Goal: Book appointment/travel/reservation

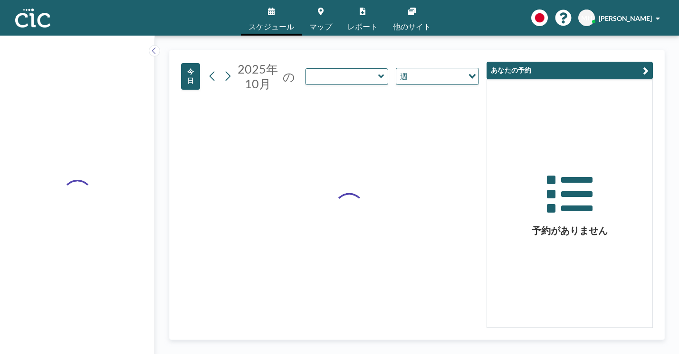
type input "Wata"
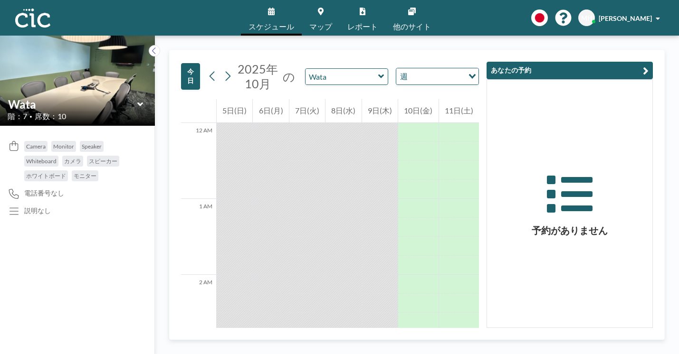
click at [137, 102] on icon at bounding box center [140, 104] width 6 height 4
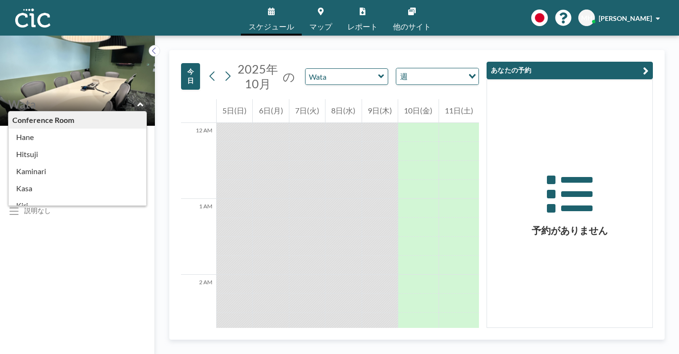
click at [235, 27] on div "スケジュール マップ レポート 他のサイト English Polski 日本語 Española MH [PERSON_NAME]" at bounding box center [339, 18] width 679 height 36
click at [275, 11] on icon at bounding box center [271, 12] width 7 height 8
click at [181, 63] on button "今日" at bounding box center [190, 76] width 19 height 27
click at [23, 18] on img at bounding box center [32, 18] width 35 height 19
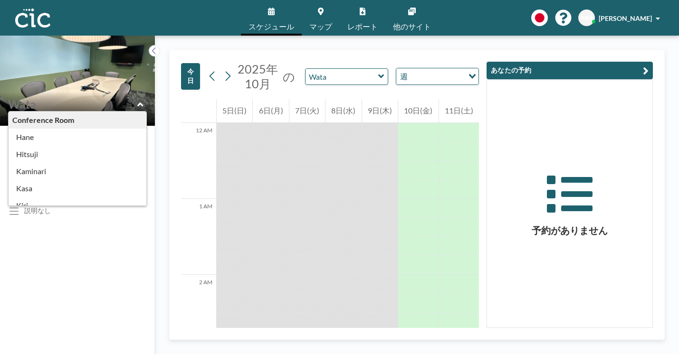
click at [65, 255] on div "Camera Monitor Speaker Whiteboard カメラ スピーカー ホワイトボード モニター 電話番号なし 説明なし" at bounding box center [77, 240] width 155 height 228
click at [108, 112] on div "Conference Room" at bounding box center [78, 120] width 138 height 17
click at [80, 112] on div "Conference Room" at bounding box center [78, 120] width 138 height 17
click at [137, 100] on icon at bounding box center [140, 104] width 6 height 9
type input "Wata"
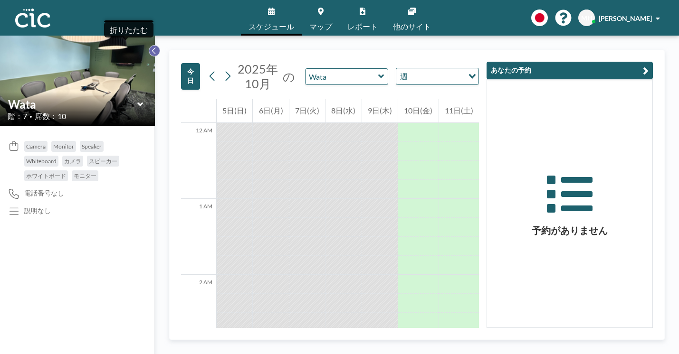
click at [151, 46] on icon at bounding box center [154, 50] width 6 height 9
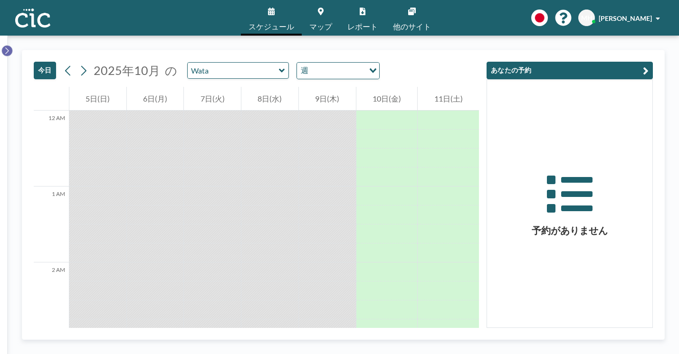
click at [1, 45] on button at bounding box center [6, 50] width 11 height 11
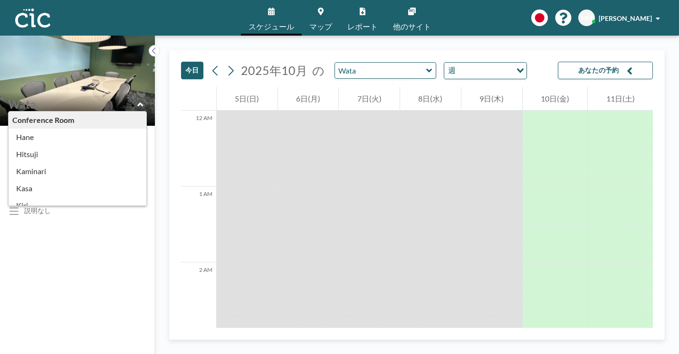
click at [108, 97] on input "text" at bounding box center [72, 104] width 129 height 14
type input "Hitsuji"
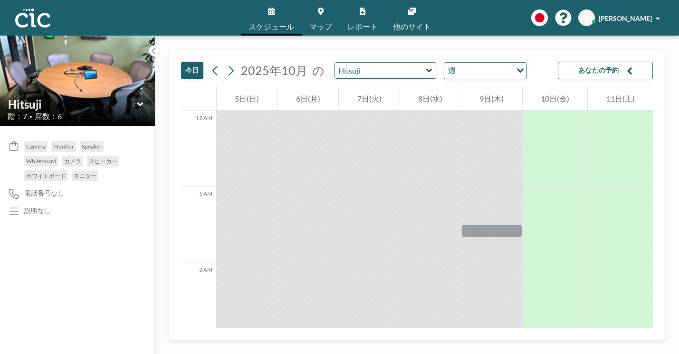
click at [137, 102] on icon at bounding box center [140, 104] width 6 height 4
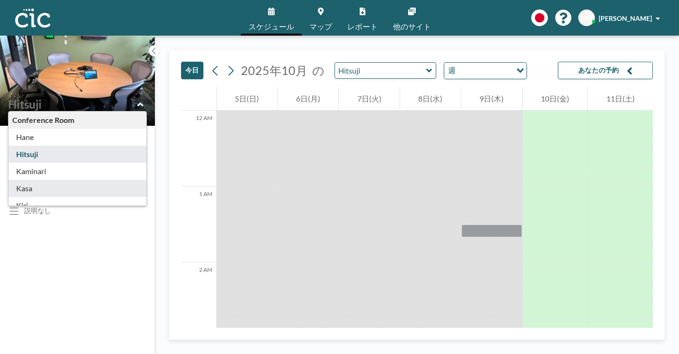
type input "Kasa"
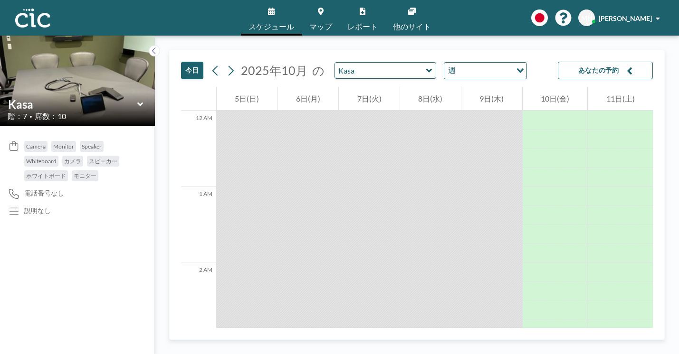
click at [323, 10] on icon at bounding box center [321, 12] width 6 height 8
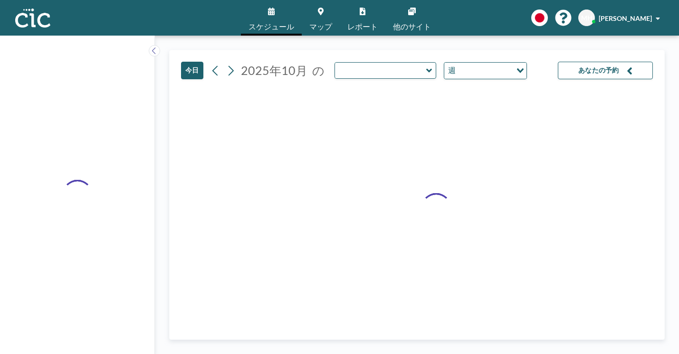
type input "Kasa"
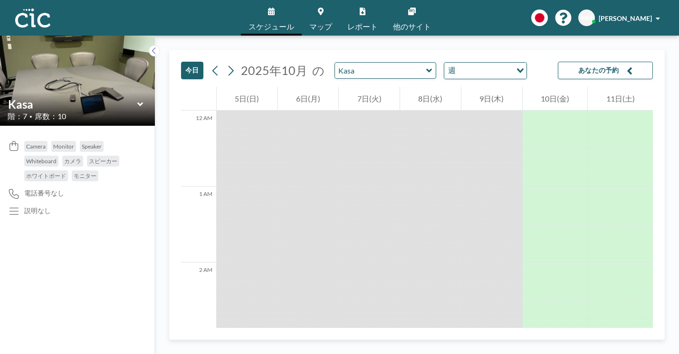
click at [117, 97] on div "Kasa" at bounding box center [78, 104] width 140 height 15
click at [137, 100] on icon at bounding box center [140, 104] width 6 height 9
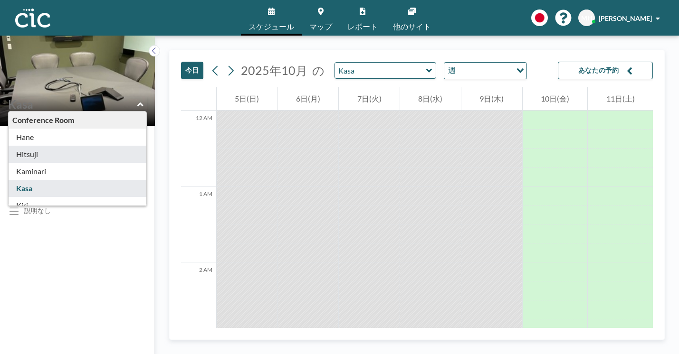
type input "Hitsuji"
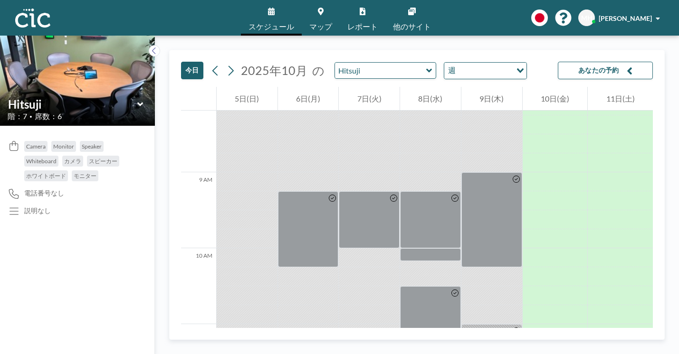
scroll to position [623, 0]
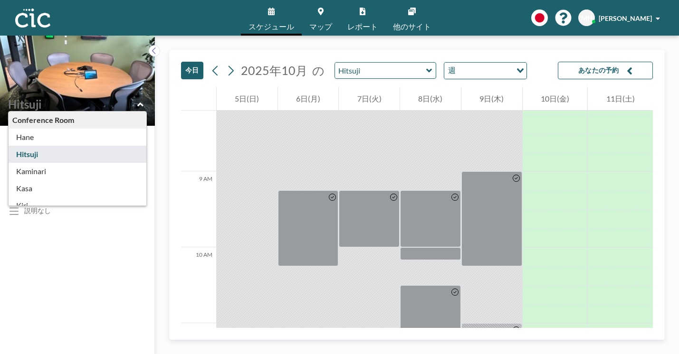
click at [110, 97] on div "Conference Room Hane Hitsuji Kaminari Kasa Kiri Kumori Madara Mura Nyudo Saba P…" at bounding box center [78, 104] width 140 height 15
type input "Hane"
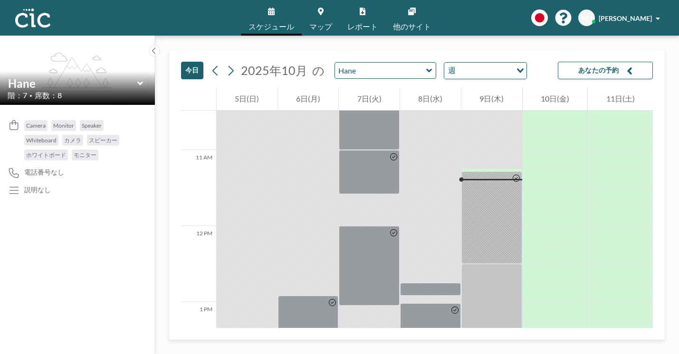
scroll to position [785, 0]
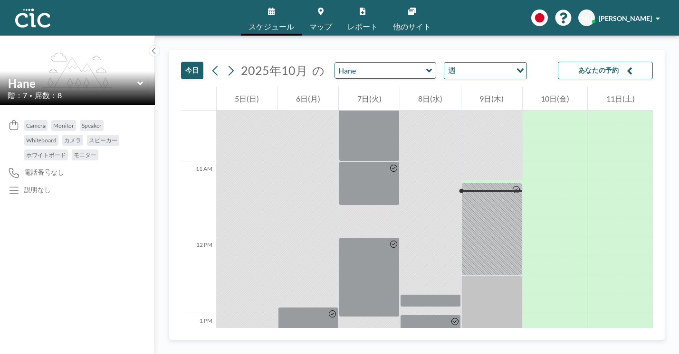
click at [137, 79] on icon at bounding box center [140, 83] width 6 height 9
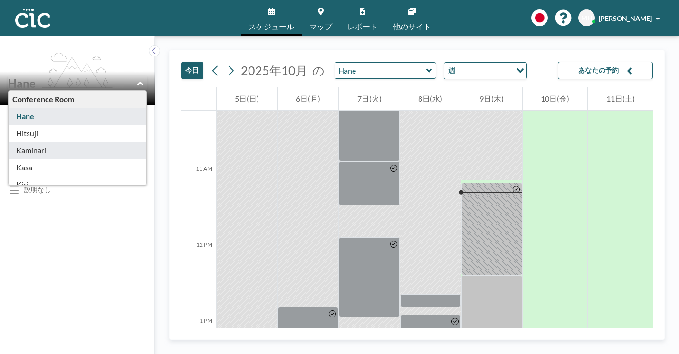
type input "Kaminari"
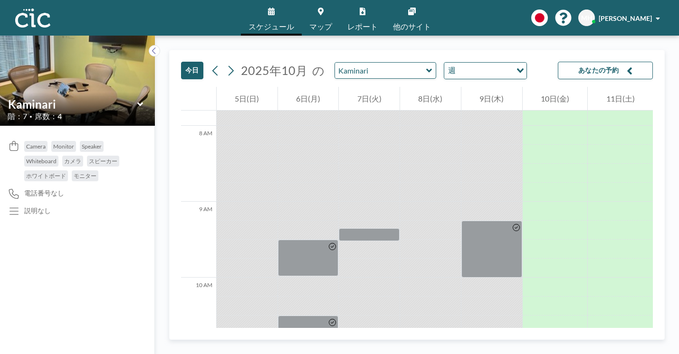
scroll to position [594, 0]
drag, startPoint x: 493, startPoint y: 209, endPoint x: 493, endPoint y: 232, distance: 22.8
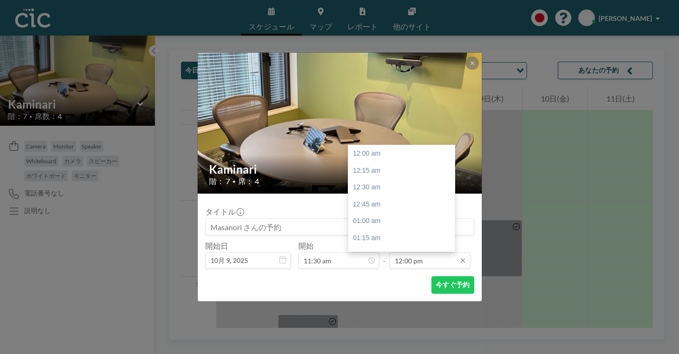
scroll to position [728, 0]
click at [408, 253] on input "12:00 pm" at bounding box center [429, 261] width 81 height 16
click at [361, 263] on div "12:30 pm" at bounding box center [401, 271] width 106 height 17
type input "12:30 pm"
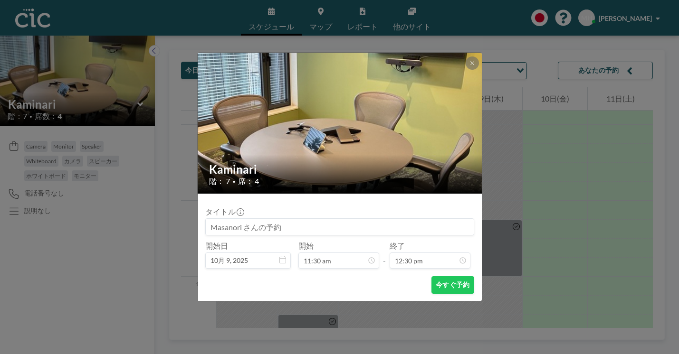
click at [344, 276] on div "今すぐ予約" at bounding box center [339, 285] width 269 height 18
click at [358, 276] on div "今すぐ予約" at bounding box center [339, 285] width 269 height 18
click at [437, 276] on button "今すぐ予約" at bounding box center [452, 285] width 42 height 18
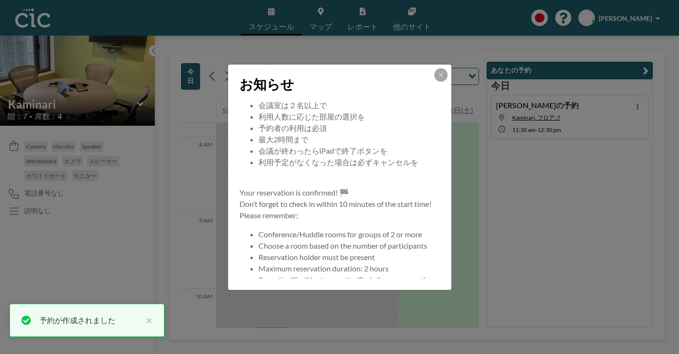
scroll to position [65, 0]
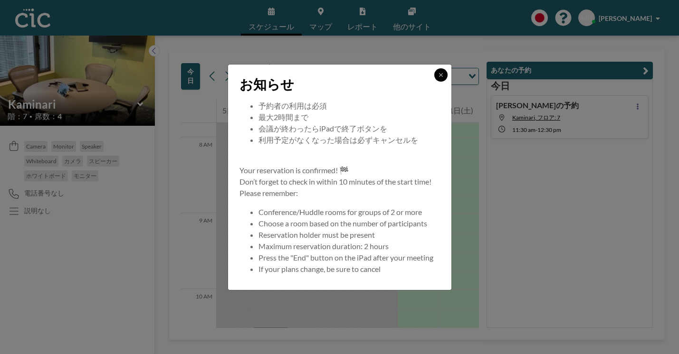
click at [438, 78] on icon at bounding box center [441, 75] width 6 height 6
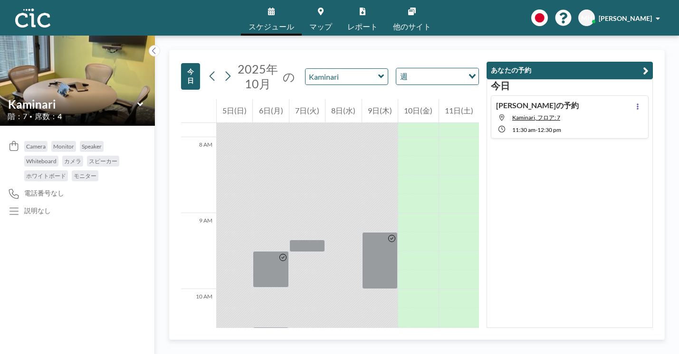
click at [599, 99] on div "Masanori さんの予約 Kaminari, フロア: 7 11:30 AM - 12:30 PM" at bounding box center [570, 116] width 158 height 43
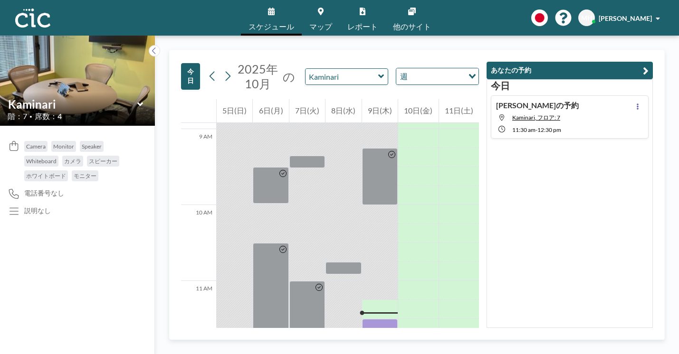
scroll to position [694, 0]
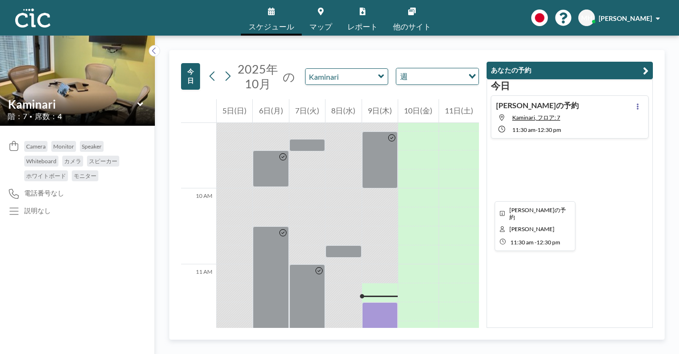
click at [392, 303] on div at bounding box center [380, 341] width 36 height 76
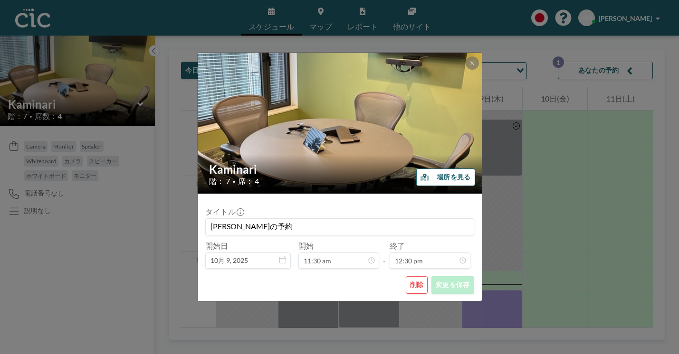
click at [417, 179] on button "場所を見る" at bounding box center [445, 178] width 58 height 18
